Goal: Task Accomplishment & Management: Use online tool/utility

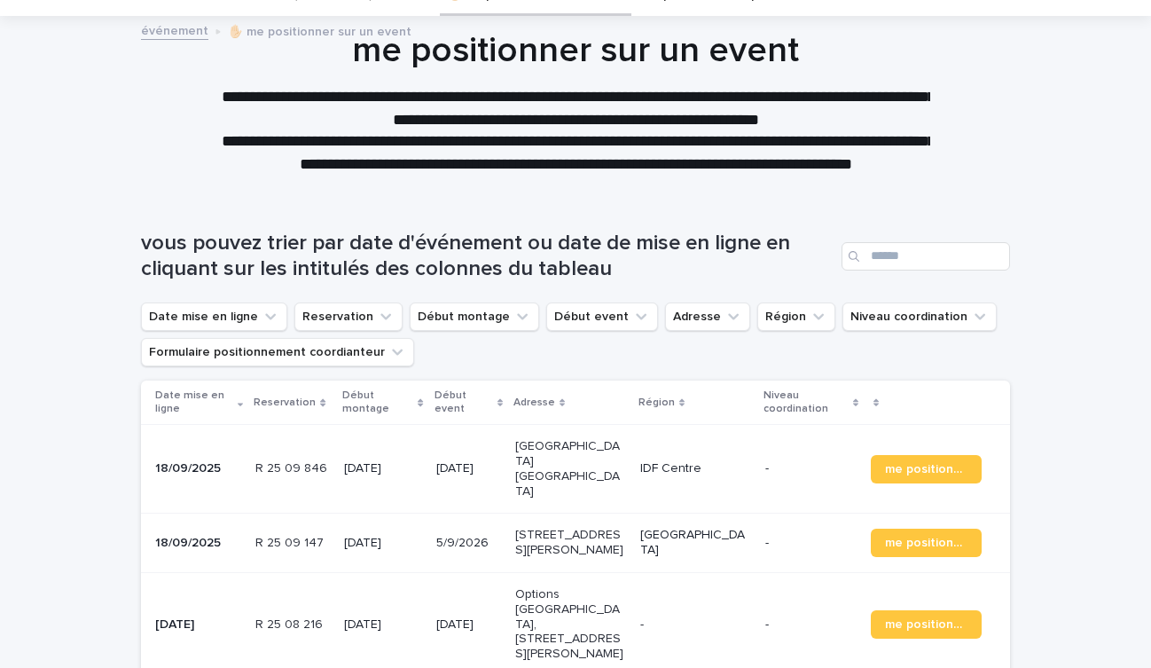
scroll to position [91, 0]
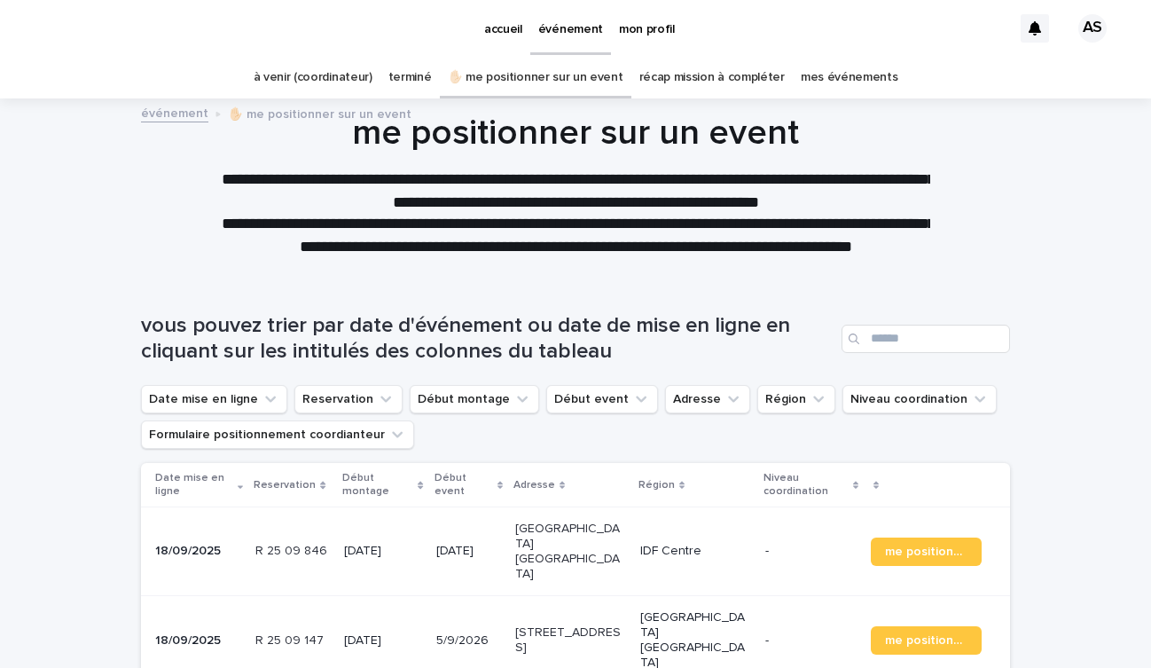
click at [832, 71] on link "mes événements" at bounding box center [850, 78] width 98 height 42
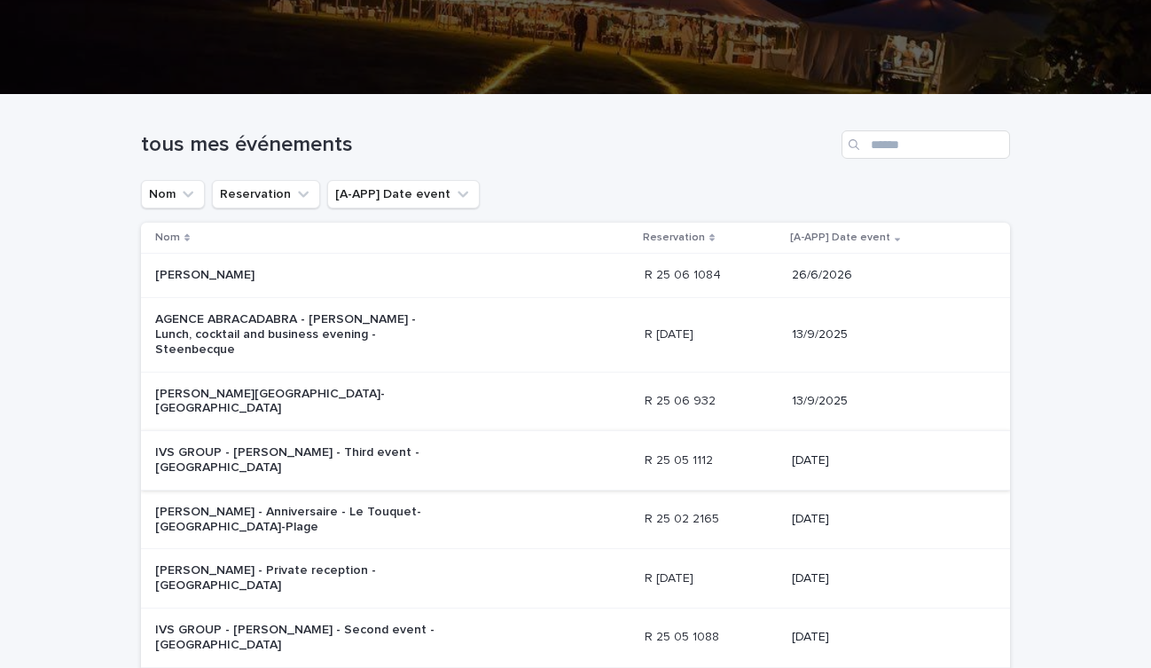
scroll to position [171, 0]
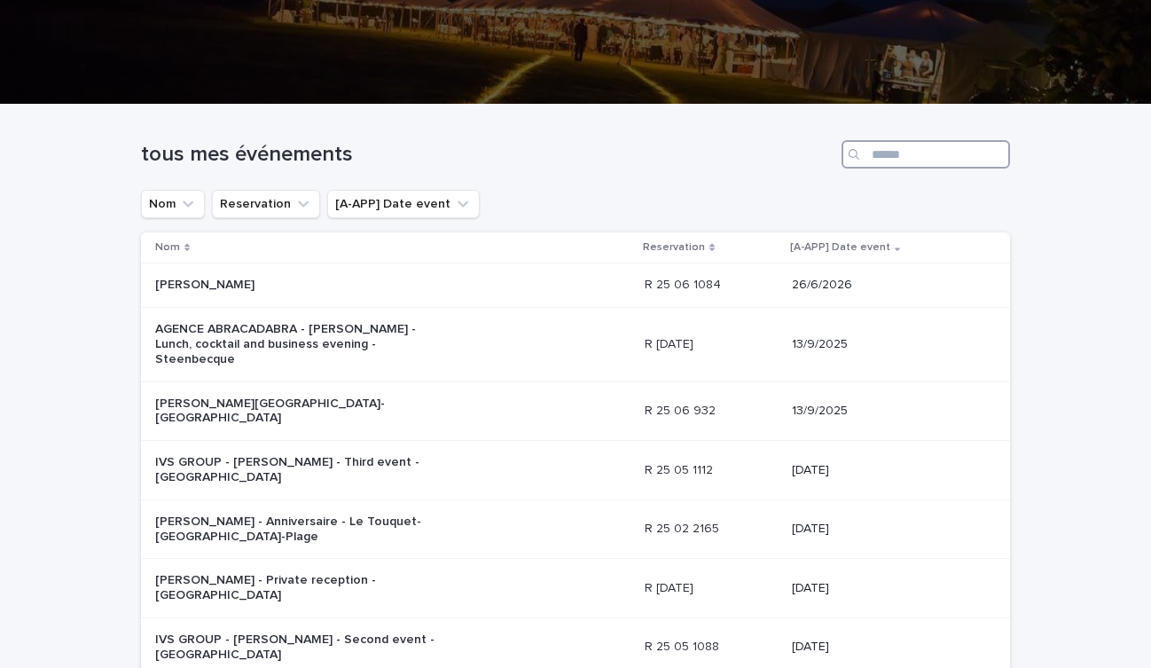
click at [938, 149] on input "Search" at bounding box center [926, 154] width 168 height 28
type input "*"
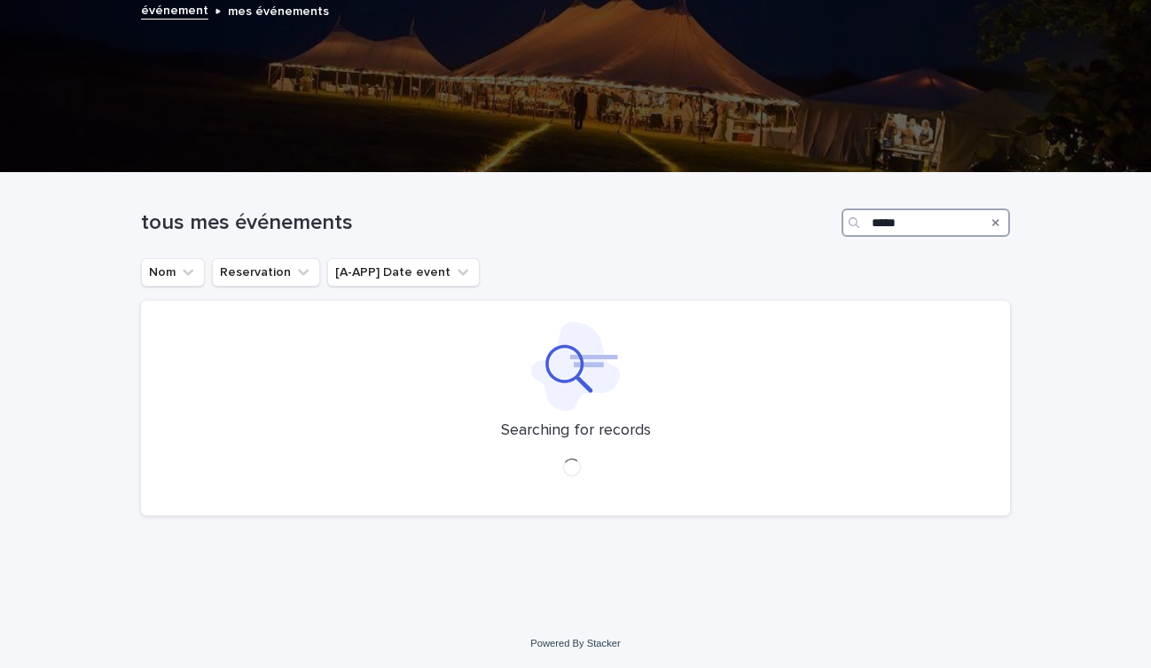
scroll to position [103, 0]
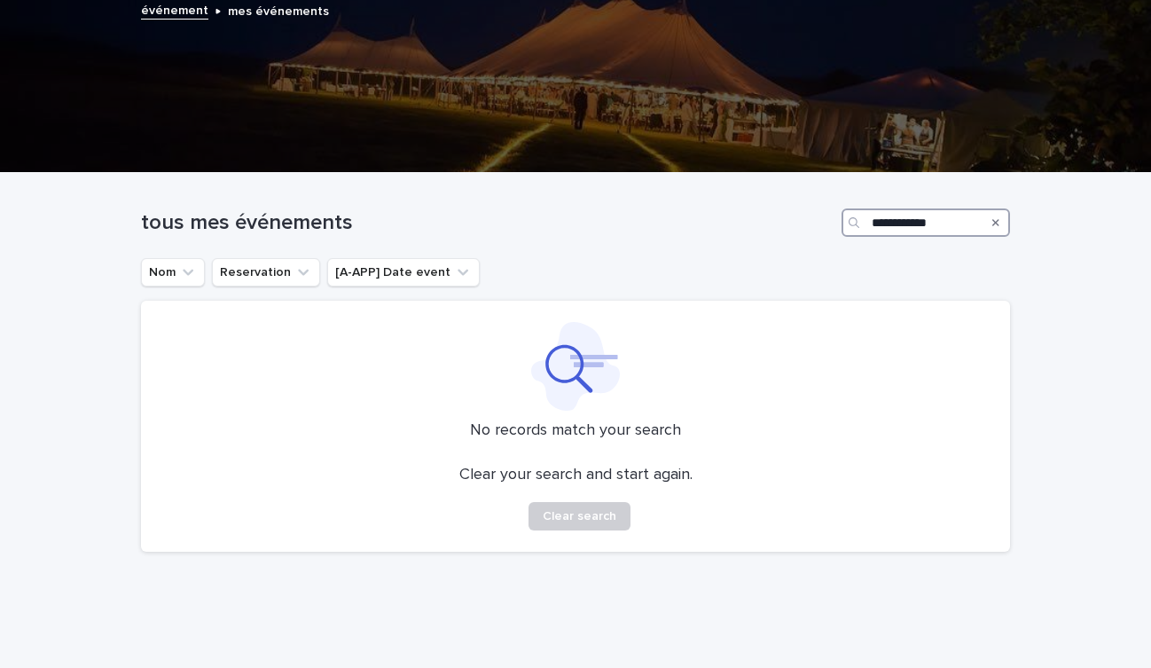
type input "**********"
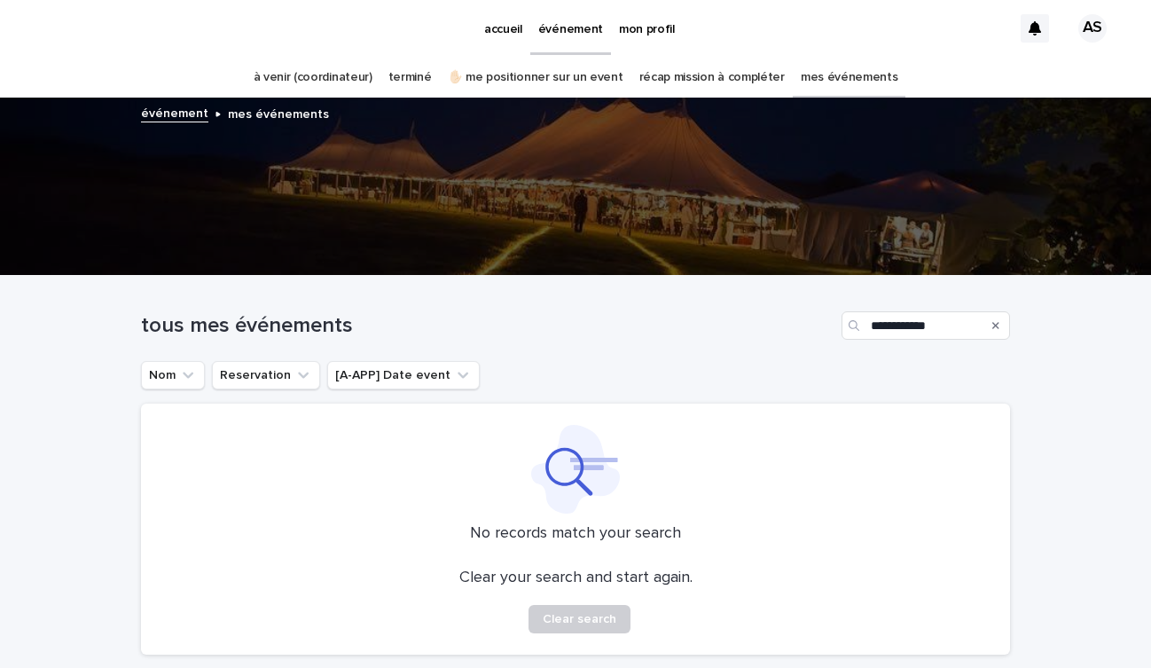
click at [551, 70] on link "✋🏻 me positionner sur un event" at bounding box center [536, 78] width 176 height 42
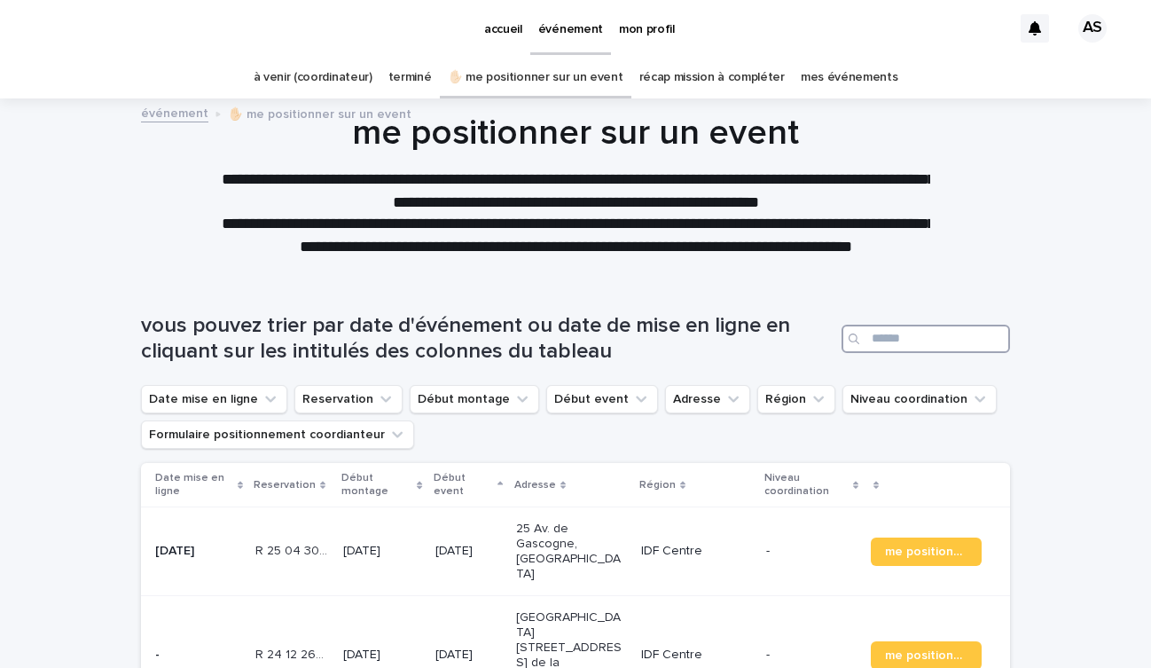
click at [904, 334] on input "Search" at bounding box center [926, 339] width 168 height 28
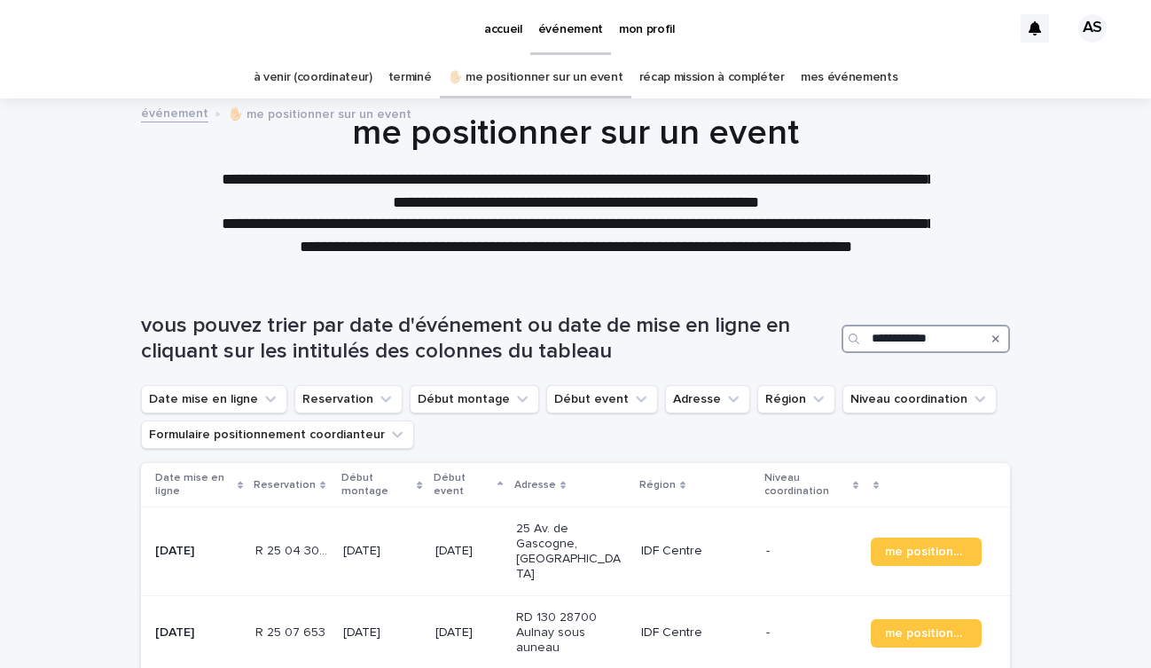
type input "**********"
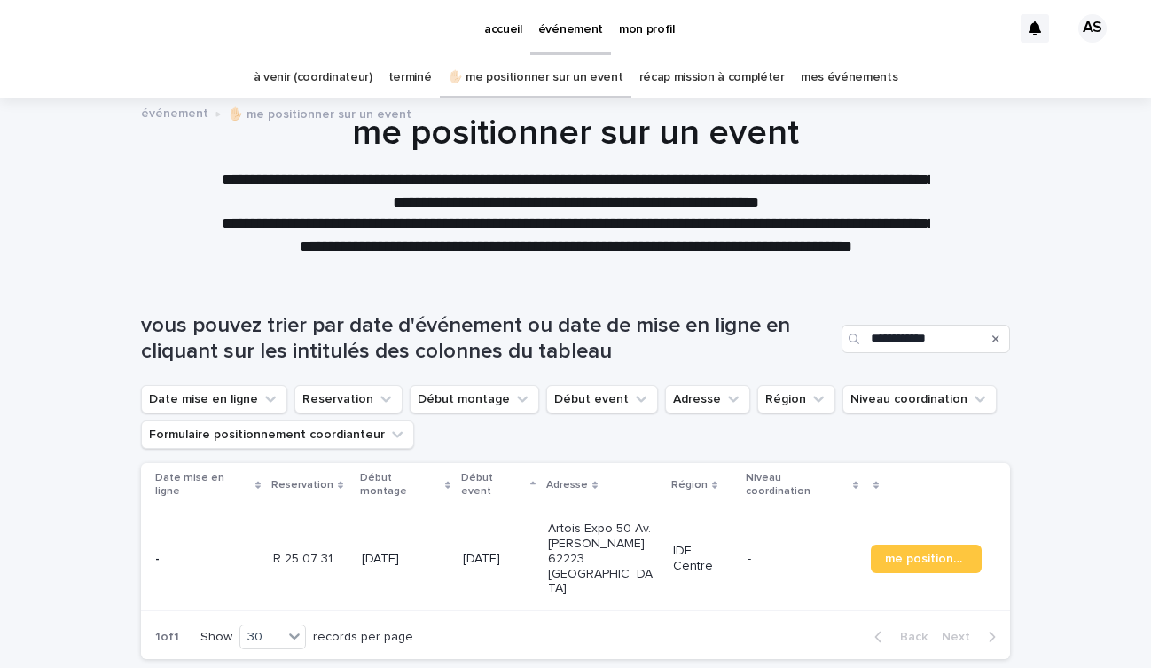
click at [582, 549] on p "Artois Expo 50 Av. Roger Salengro 62223 Saint-Laurent-Blangy" at bounding box center [603, 558] width 111 height 74
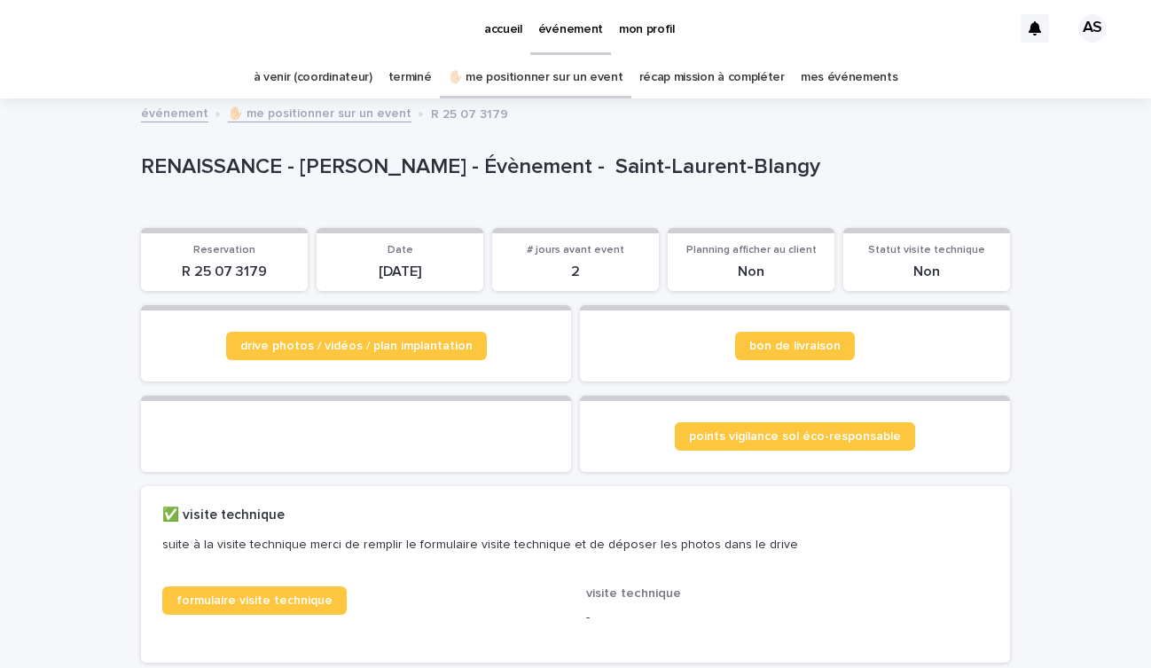
scroll to position [10, 0]
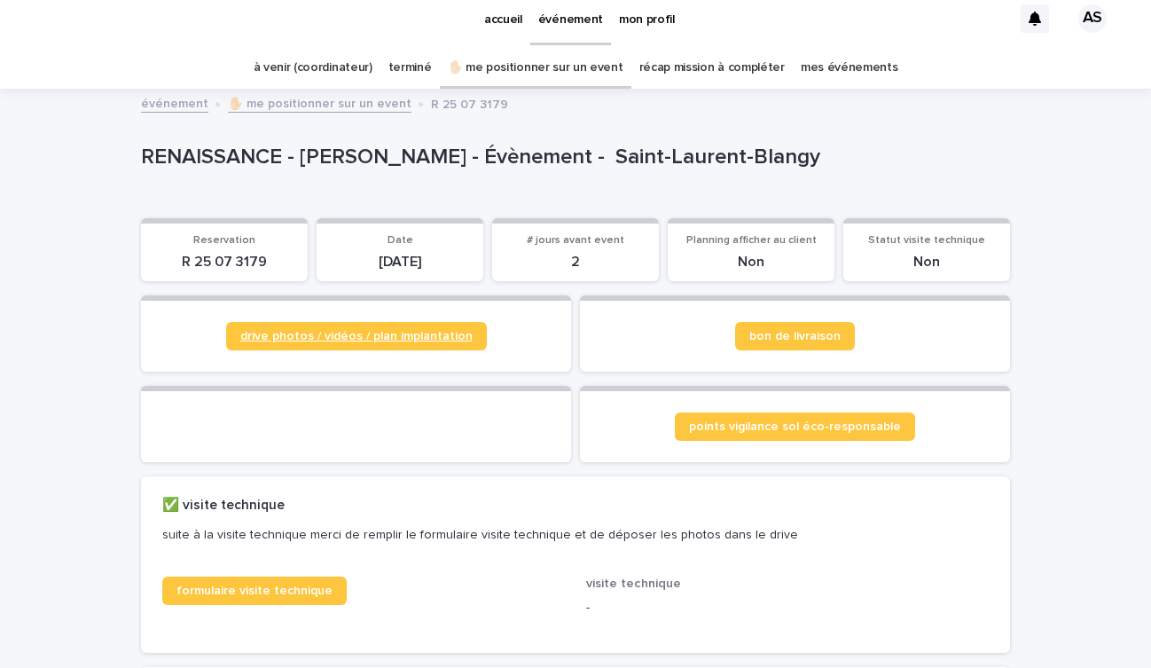
click at [382, 336] on span "drive photos / vidéos / plan implantation" at bounding box center [356, 336] width 232 height 12
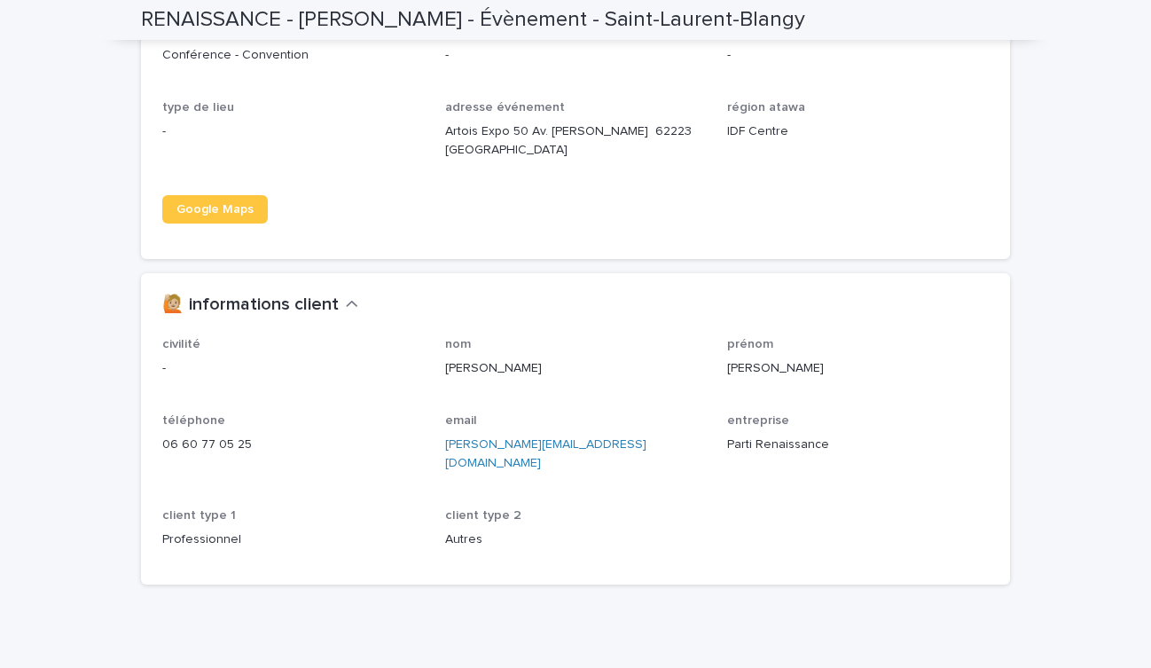
scroll to position [1990, 0]
click at [741, 2] on div "RENAISSANCE - Giulia Luciano - Évènement - Saint-Laurent-Blangy" at bounding box center [575, 20] width 869 height 40
